Goal: Task Accomplishment & Management: Use online tool/utility

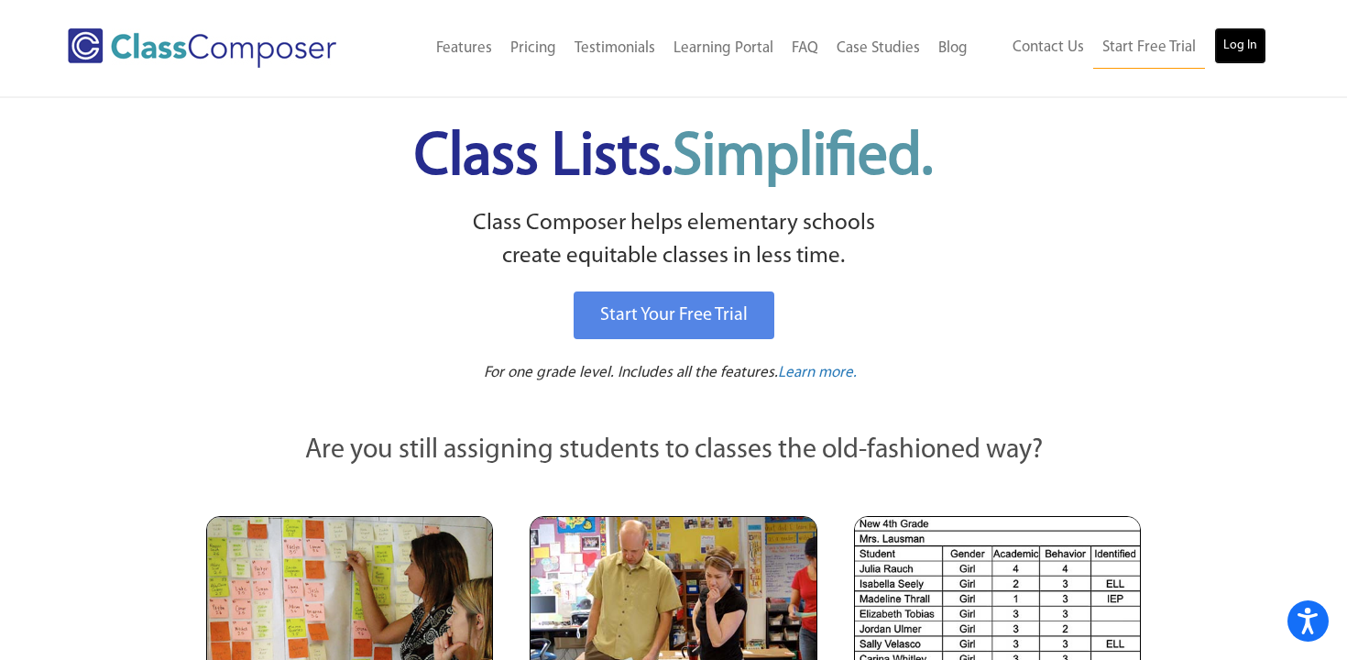
click at [1250, 46] on link "Log In" at bounding box center [1241, 45] width 52 height 37
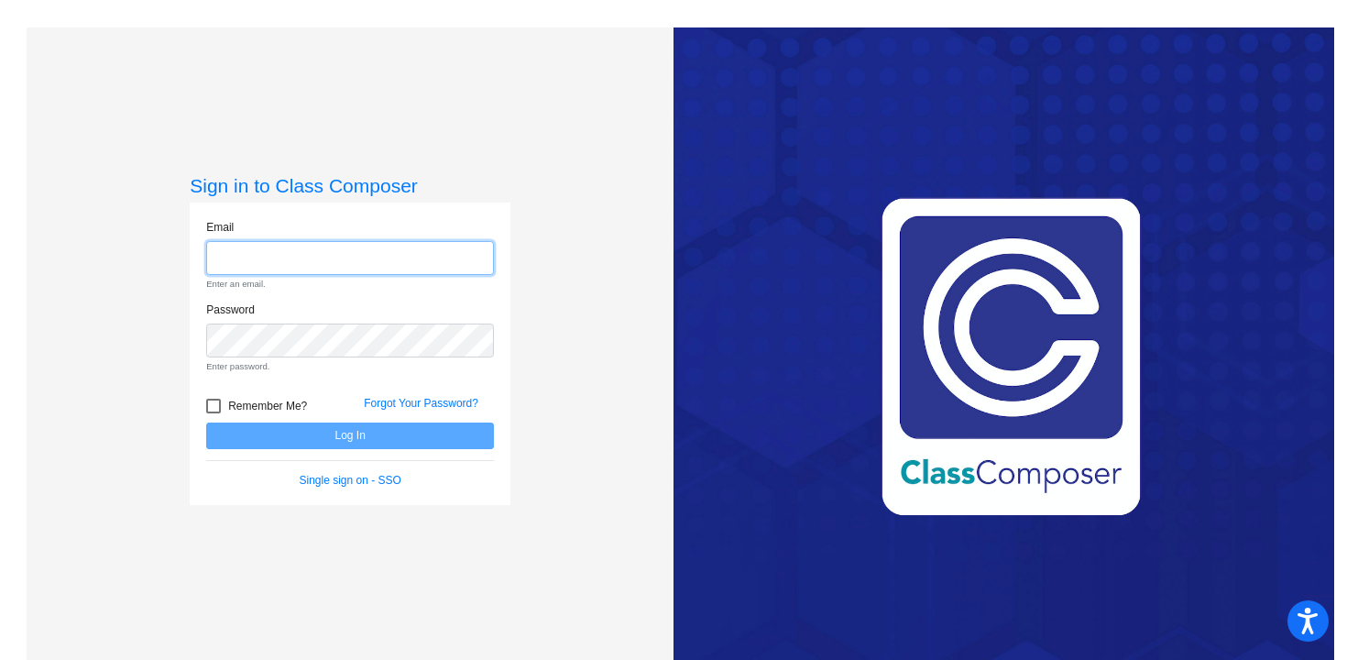
type input "[EMAIL_ADDRESS][DOMAIN_NAME]"
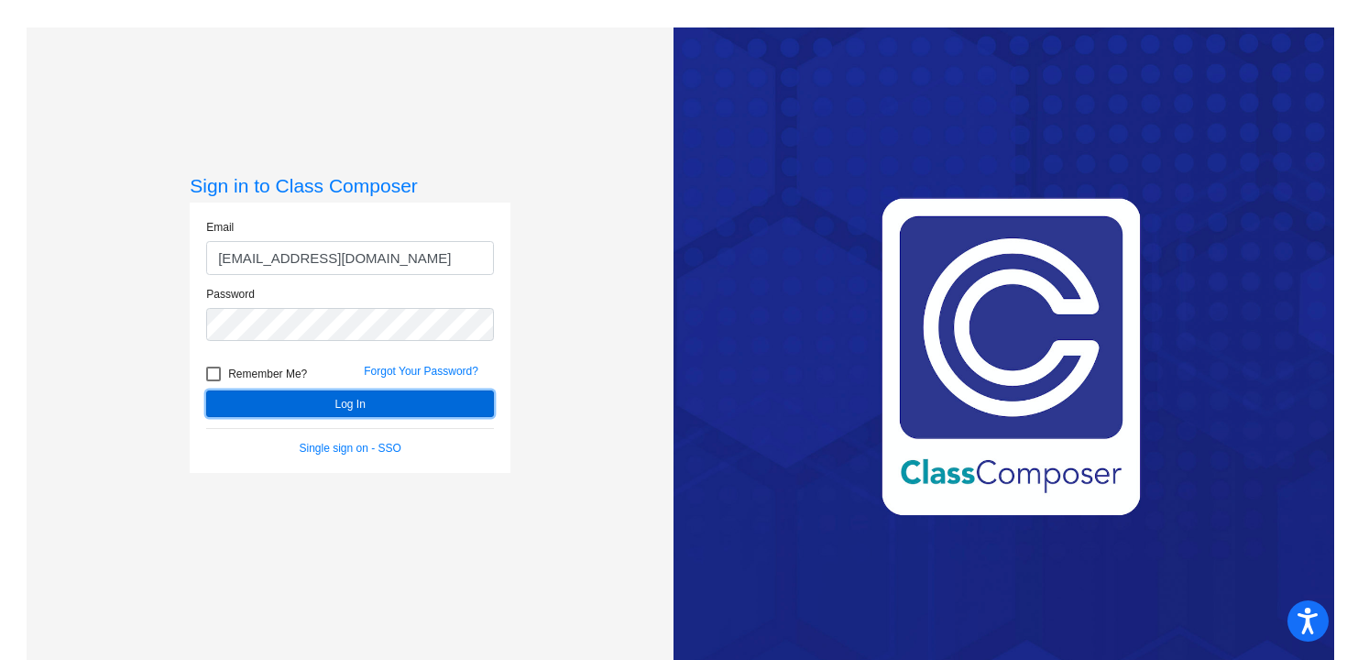
click at [375, 392] on button "Log In" at bounding box center [350, 403] width 288 height 27
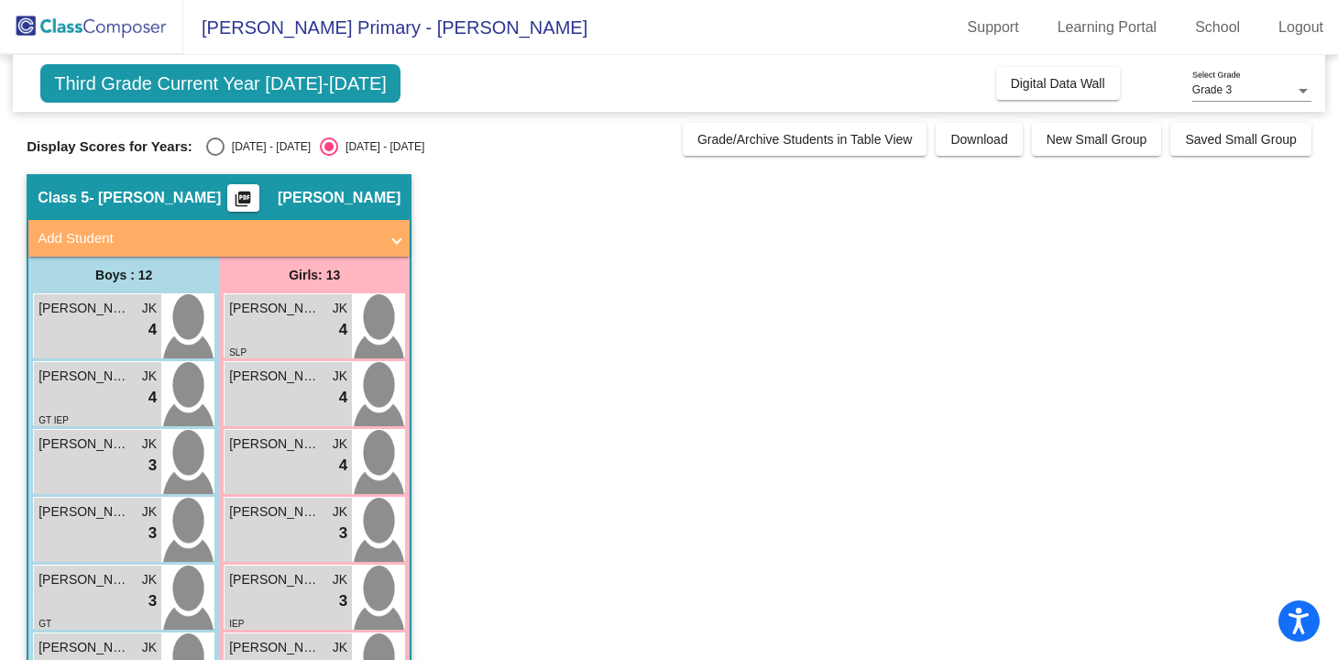
click at [291, 91] on span "Third Grade Current Year [DATE]-[DATE]" at bounding box center [220, 83] width 360 height 38
click at [316, 32] on span "Blaine Primary - Jamie" at bounding box center [385, 27] width 404 height 29
click at [1051, 90] on span "Digital Data Wall" at bounding box center [1058, 83] width 94 height 15
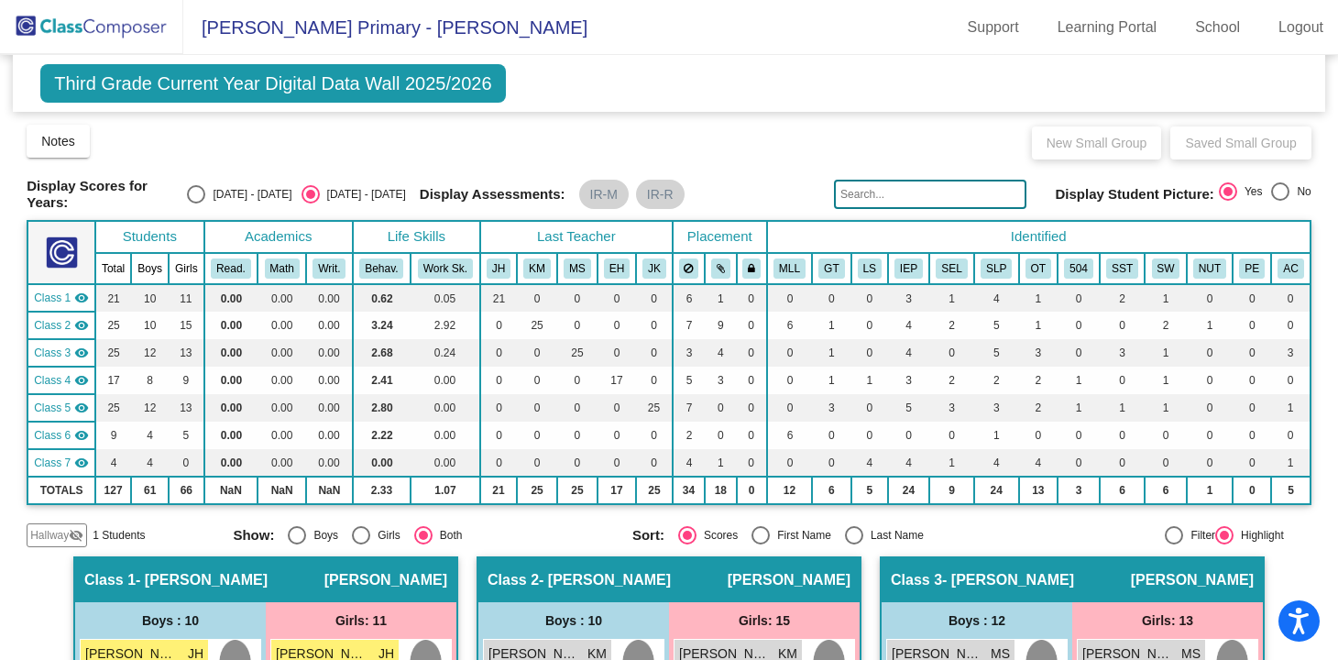
click at [205, 191] on div "Select an option" at bounding box center [196, 194] width 18 height 18
click at [196, 203] on input "2024 - 2025" at bounding box center [195, 203] width 1 height 1
radio input "true"
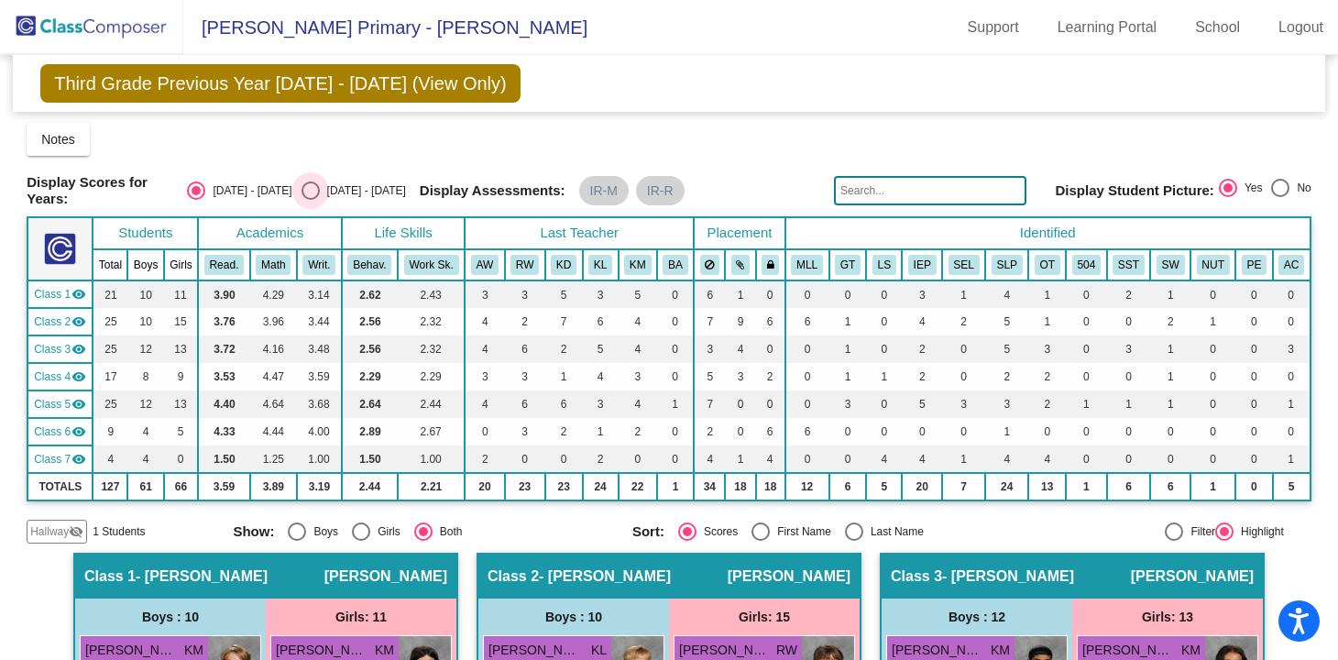
click at [311, 192] on div "Select an option" at bounding box center [311, 190] width 18 height 18
click at [311, 200] on input "2025 - 2026" at bounding box center [310, 200] width 1 height 1
radio input "true"
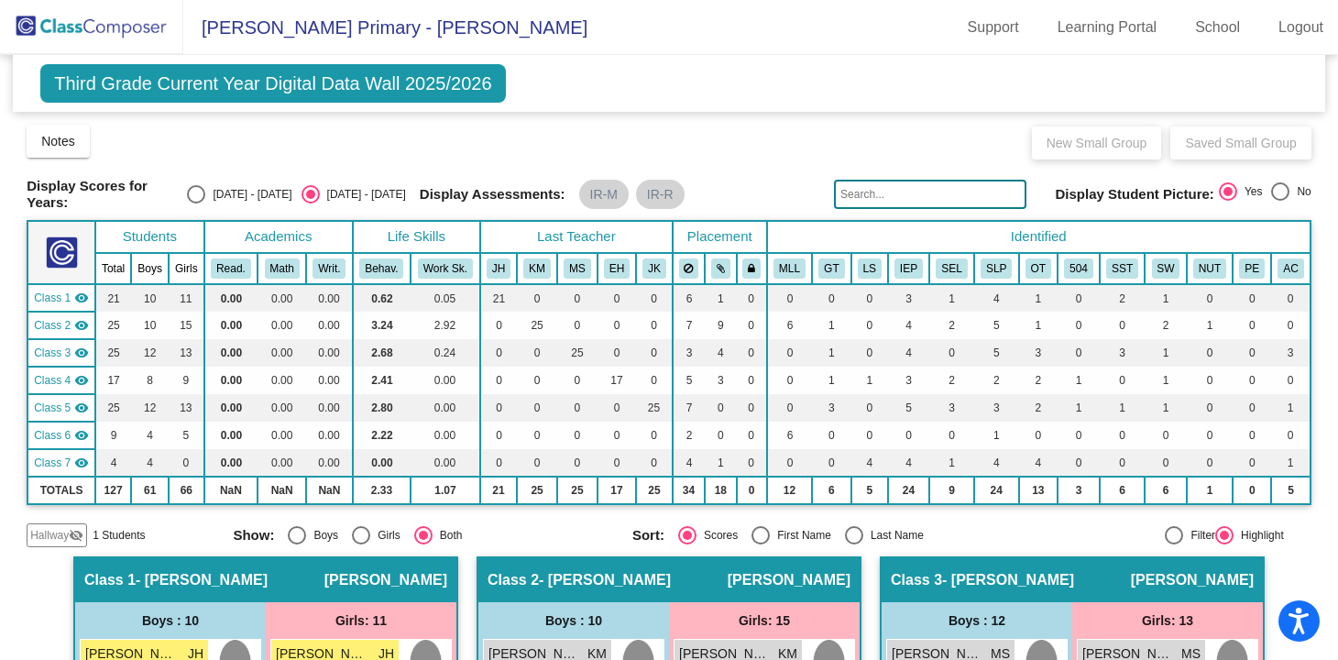
click at [205, 193] on div "Select an option" at bounding box center [196, 194] width 18 height 18
click at [196, 203] on input "2024 - 2025" at bounding box center [195, 203] width 1 height 1
radio input "true"
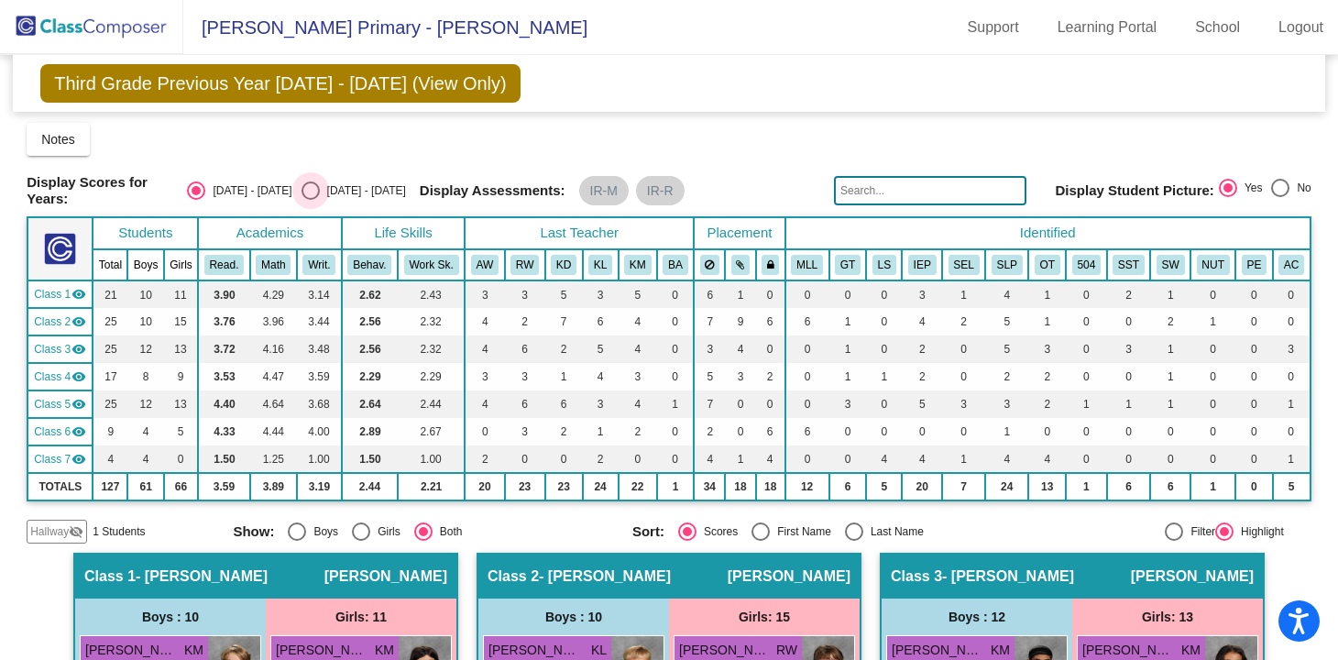
click at [310, 192] on div "Select an option" at bounding box center [311, 190] width 18 height 18
click at [310, 200] on input "2025 - 2026" at bounding box center [310, 200] width 1 height 1
radio input "true"
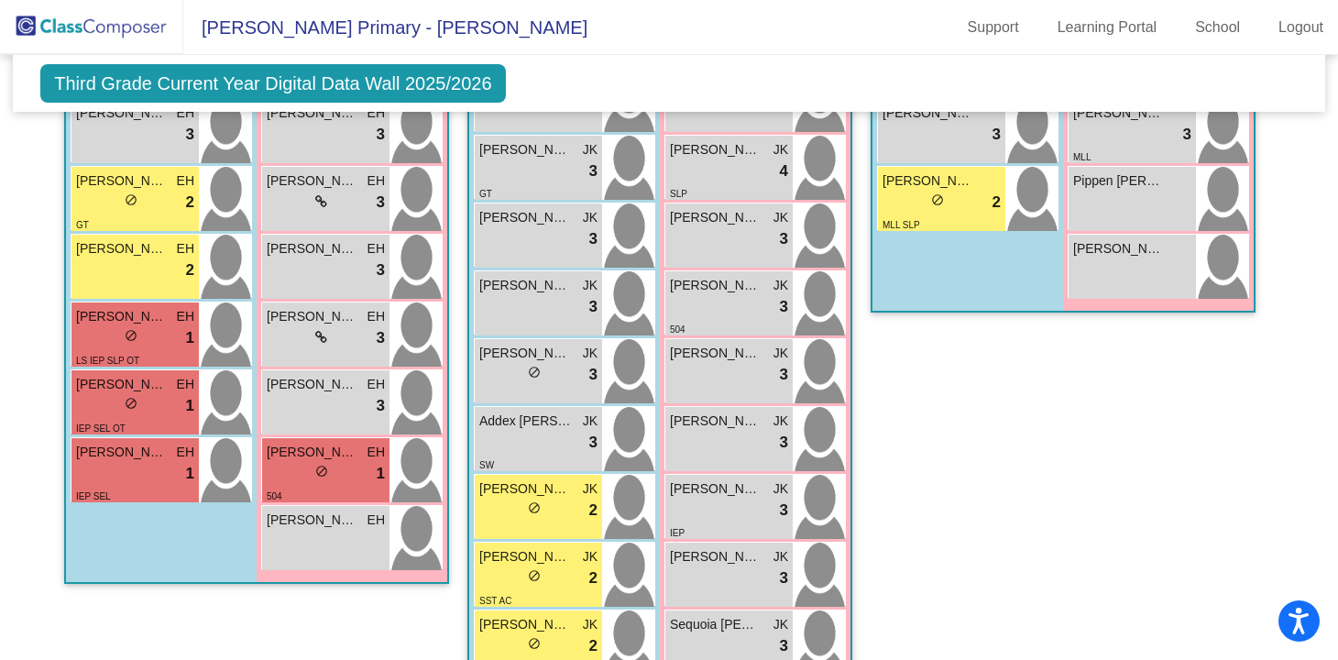
scroll to position [1804, 0]
